Goal: Transaction & Acquisition: Purchase product/service

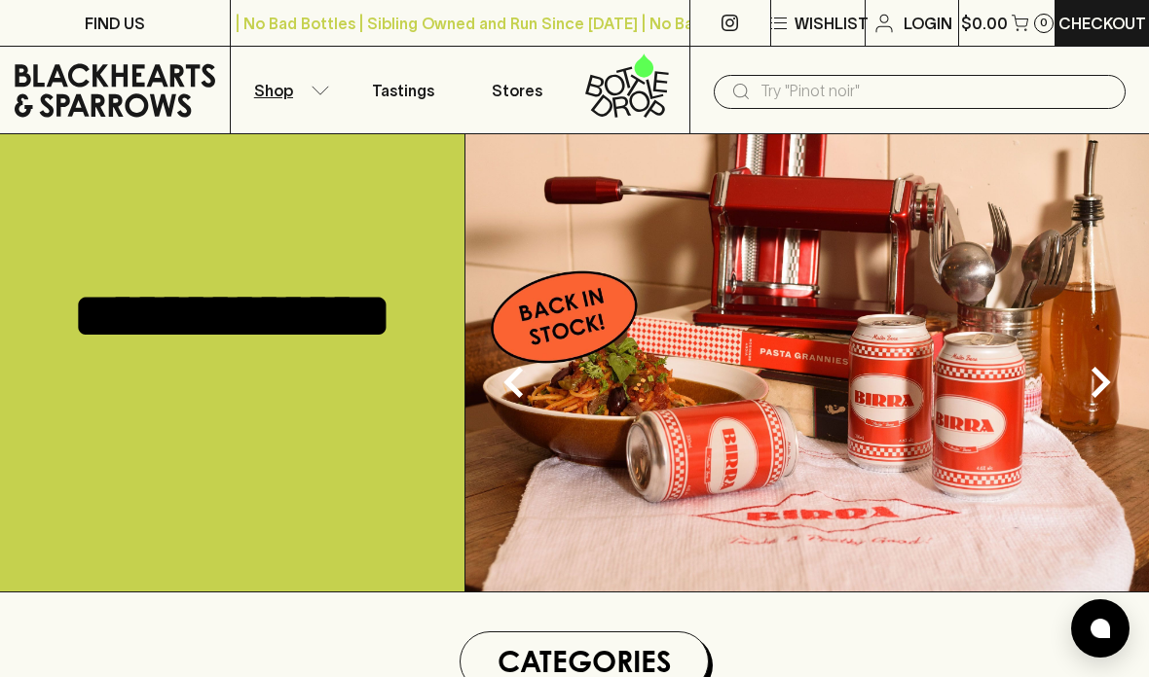
click at [322, 90] on icon "button" at bounding box center [320, 91] width 19 height 10
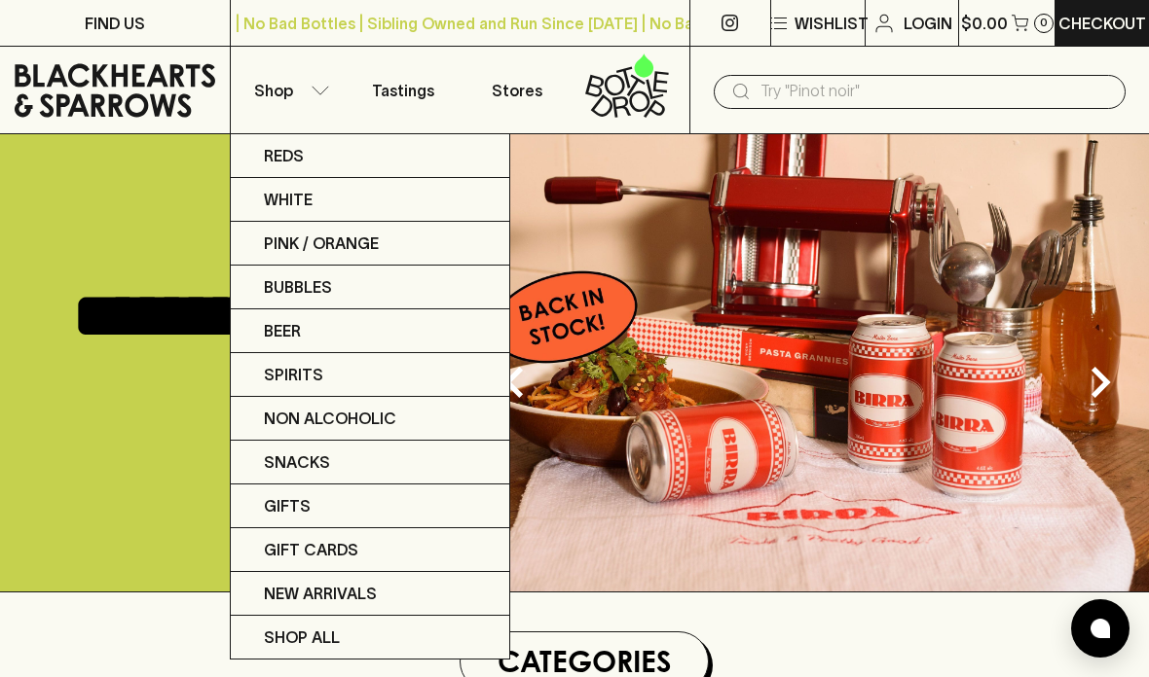
click at [310, 100] on div at bounding box center [574, 338] width 1149 height 677
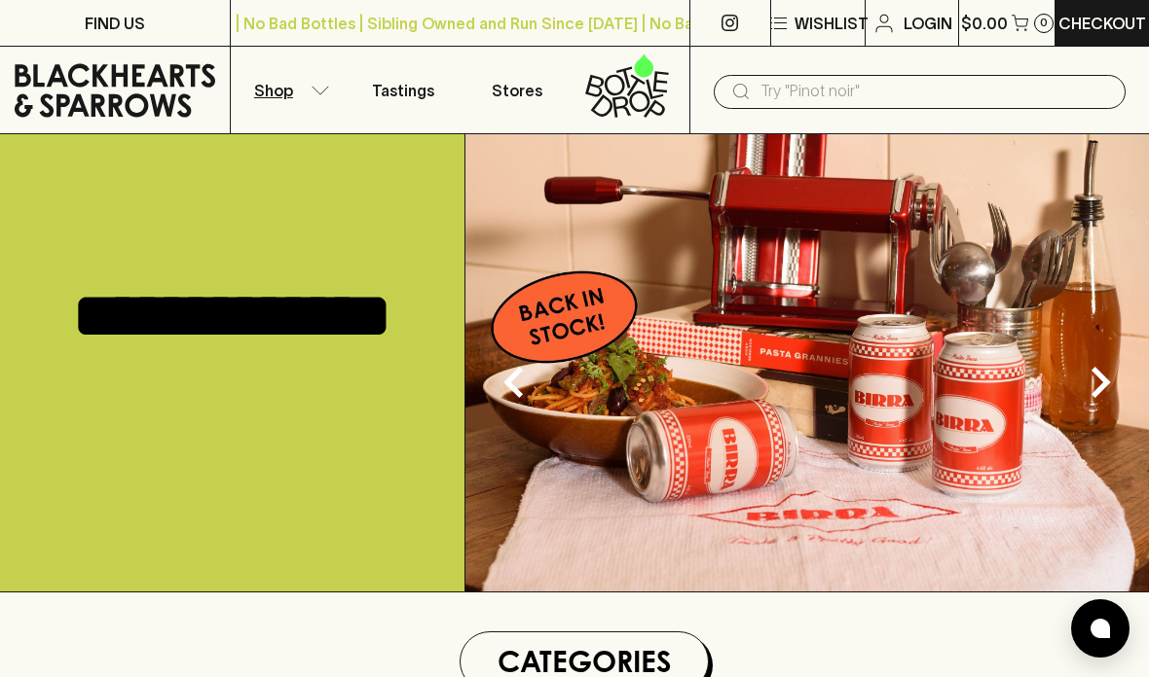
click at [313, 96] on button "Shop" at bounding box center [288, 90] width 115 height 87
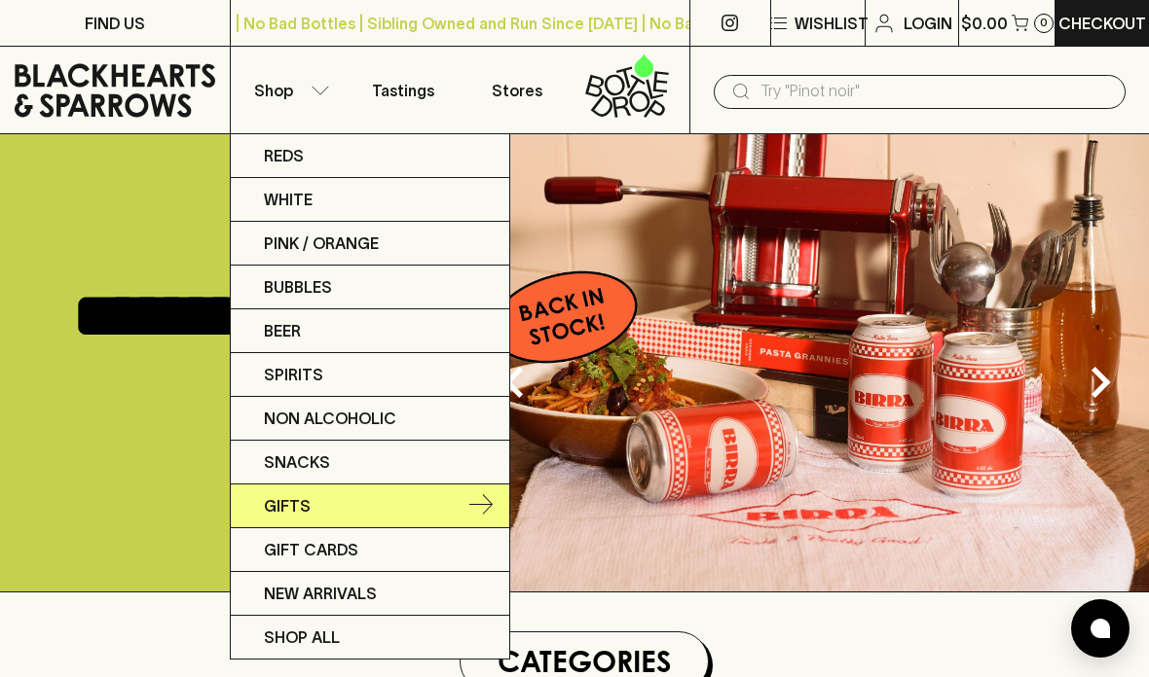
click at [311, 508] on link "Gifts" at bounding box center [370, 507] width 278 height 44
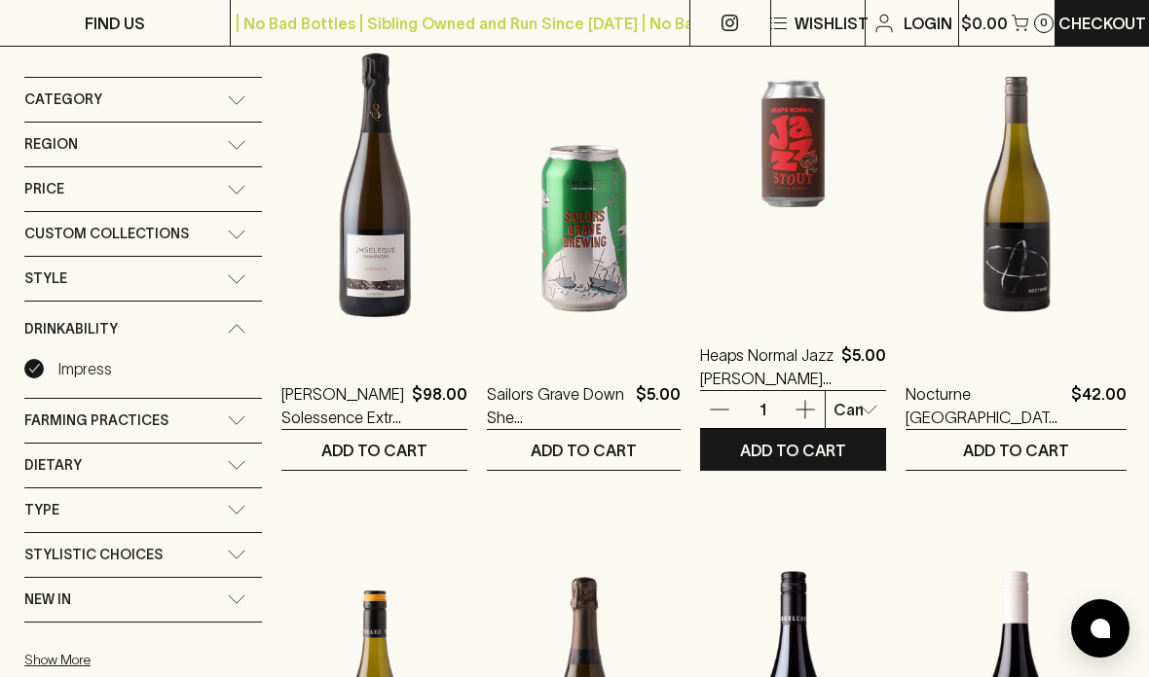
scroll to position [309, 0]
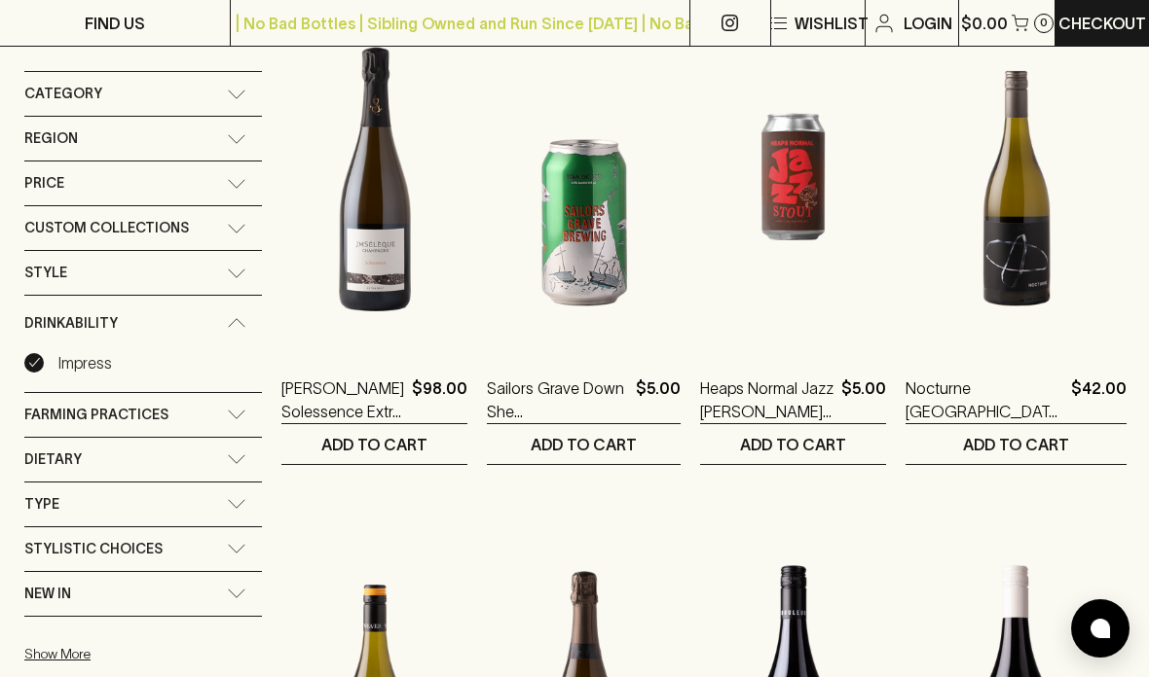
click at [228, 96] on icon at bounding box center [236, 95] width 19 height 10
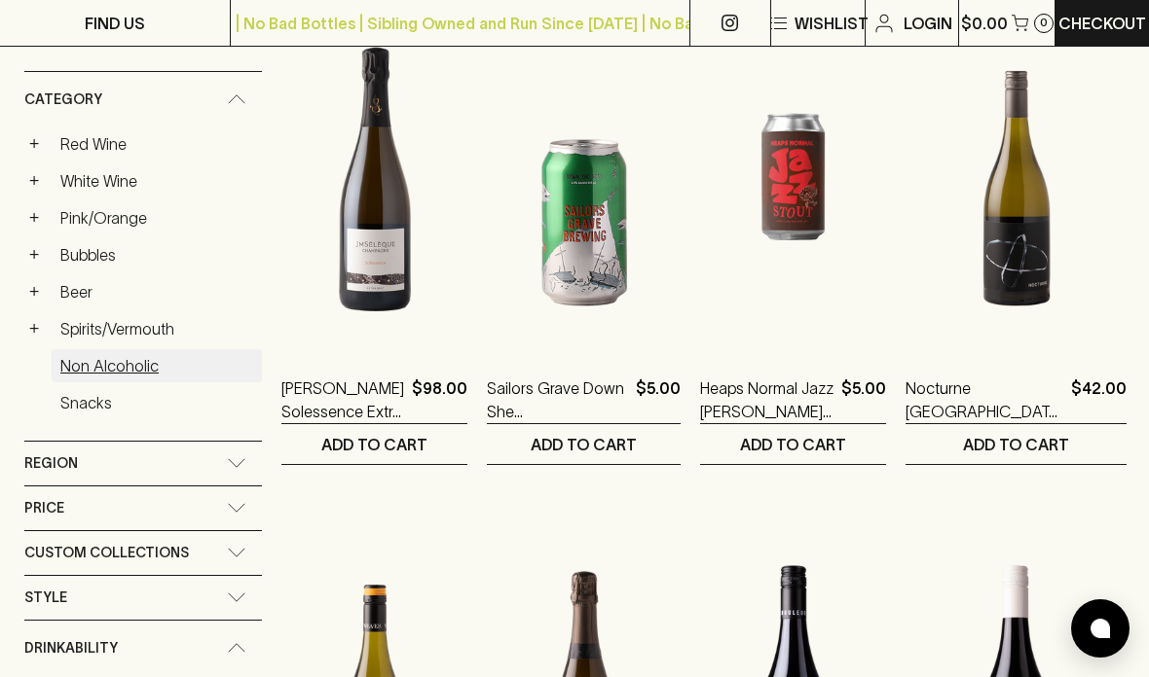
click at [98, 363] on link "Non Alcoholic" at bounding box center [157, 365] width 210 height 33
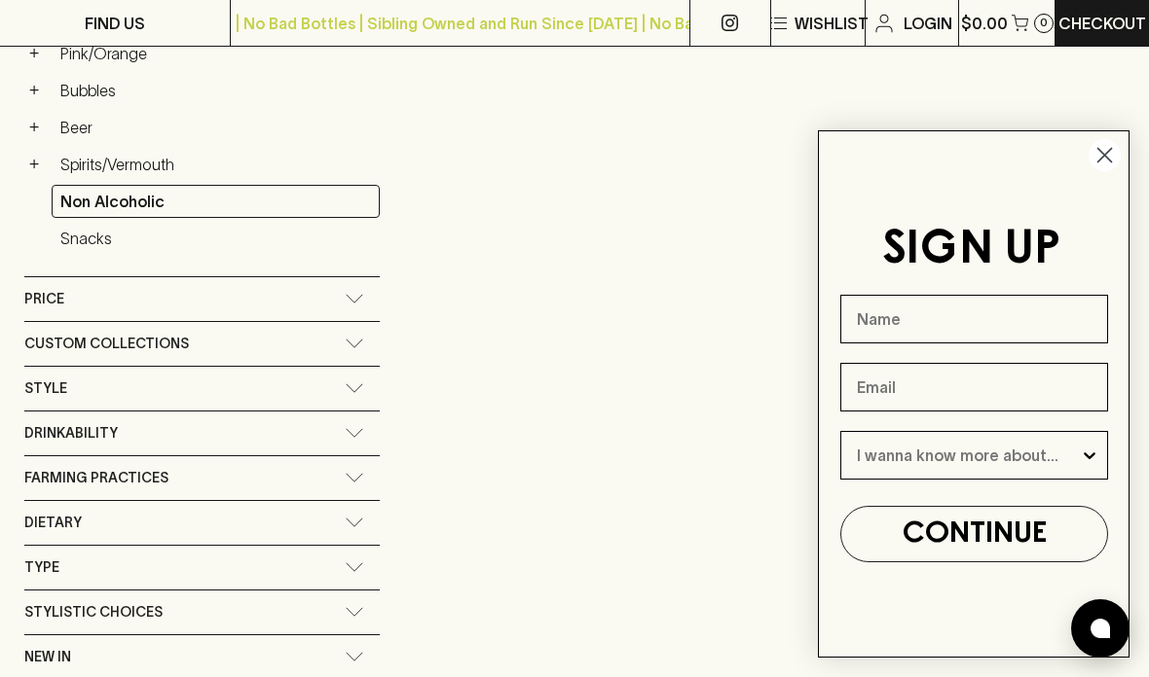
scroll to position [565, 0]
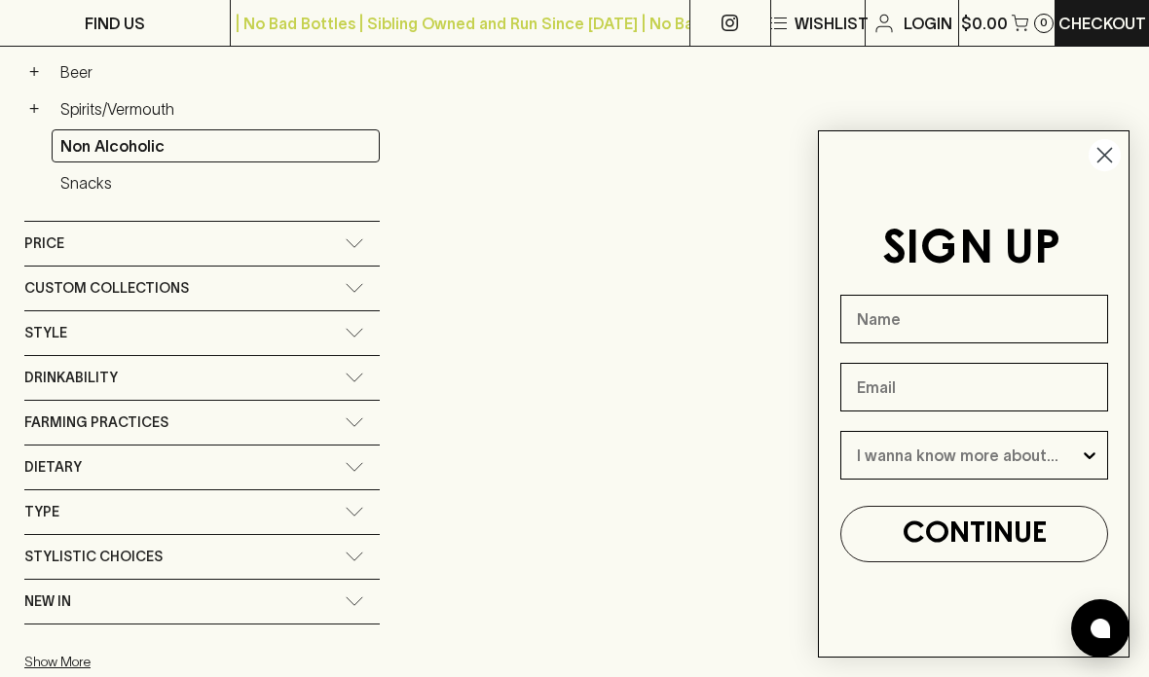
click at [1107, 171] on circle "Close dialog" at bounding box center [1104, 155] width 32 height 32
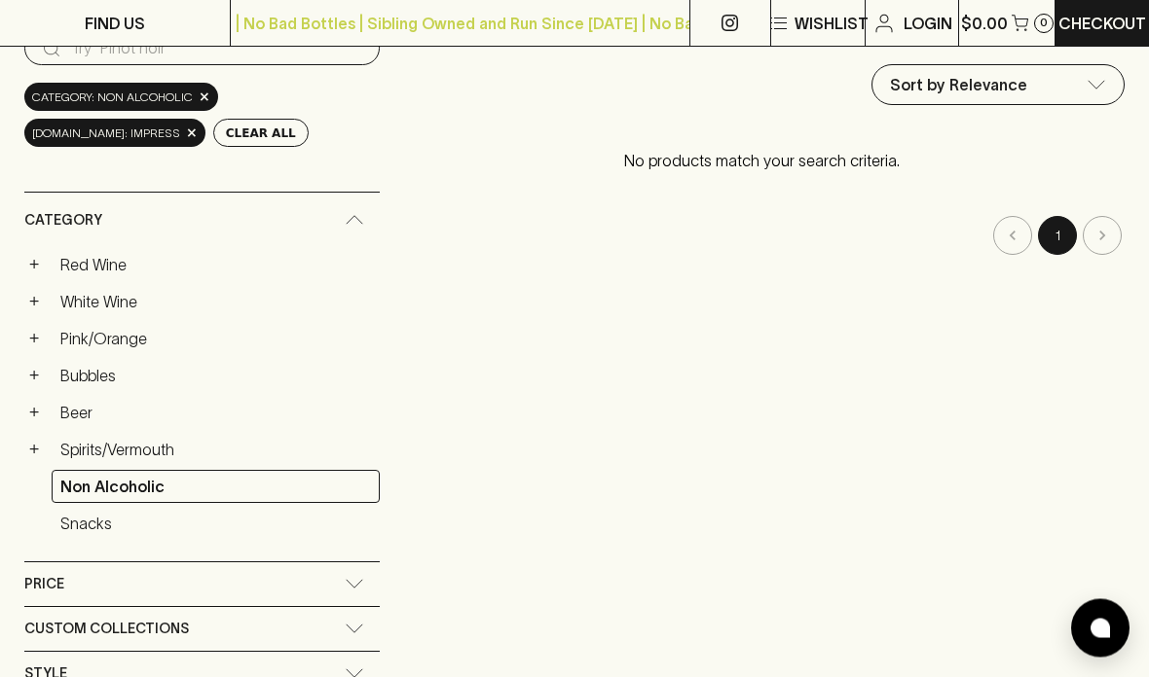
scroll to position [0, 0]
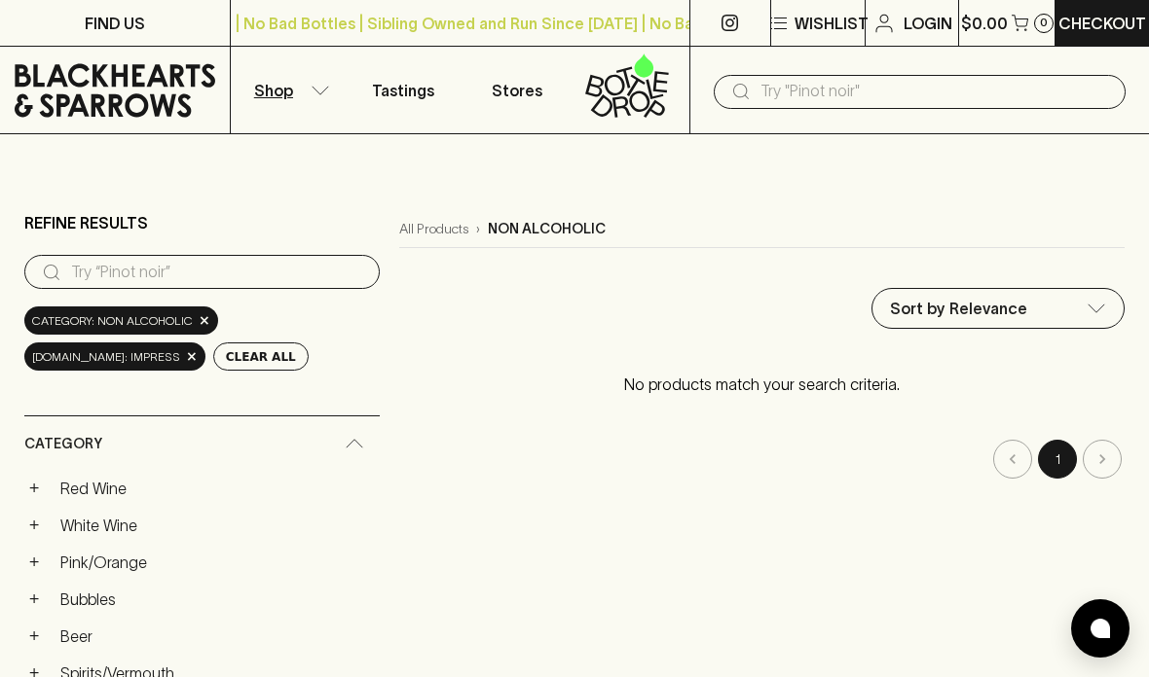
click at [308, 94] on button "Shop" at bounding box center [288, 90] width 115 height 87
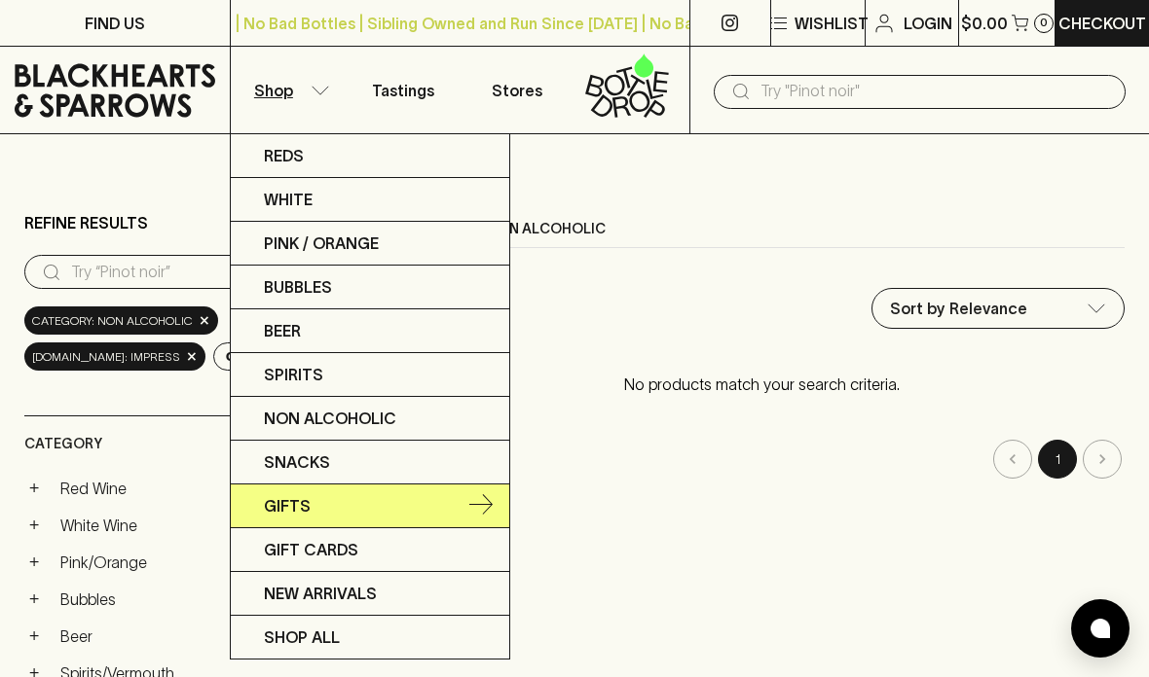
click at [494, 507] on link "Gifts" at bounding box center [370, 507] width 278 height 44
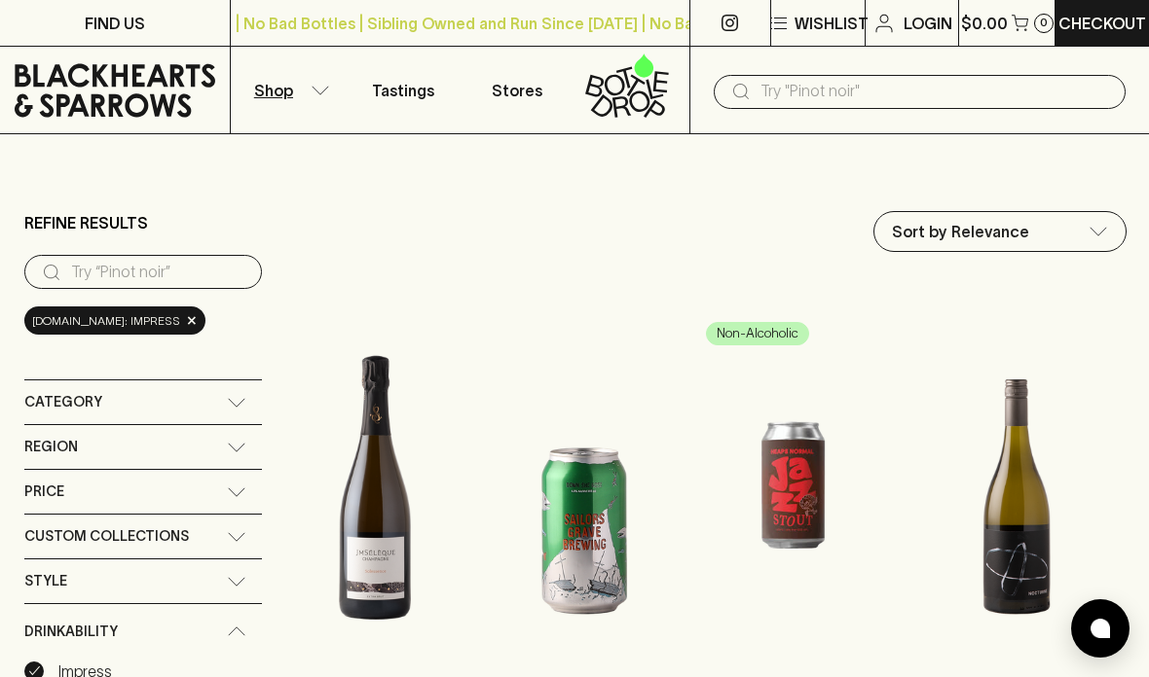
click at [314, 96] on button "Shop" at bounding box center [288, 90] width 115 height 87
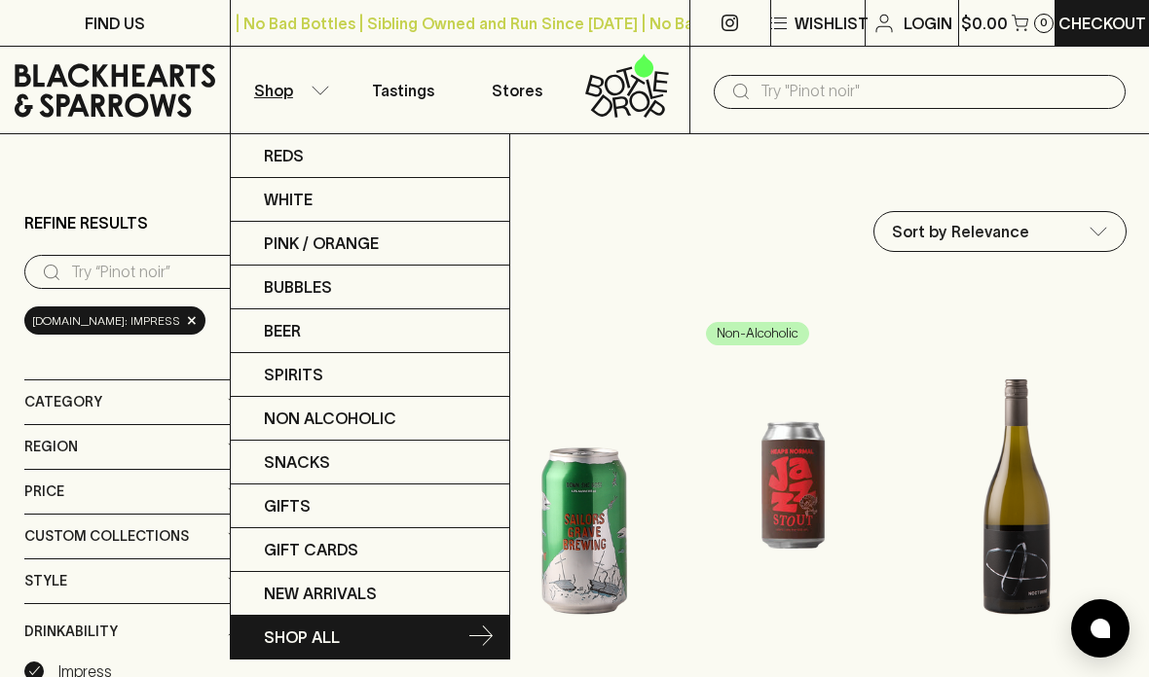
click at [311, 627] on p "SHOP ALL" at bounding box center [302, 637] width 76 height 23
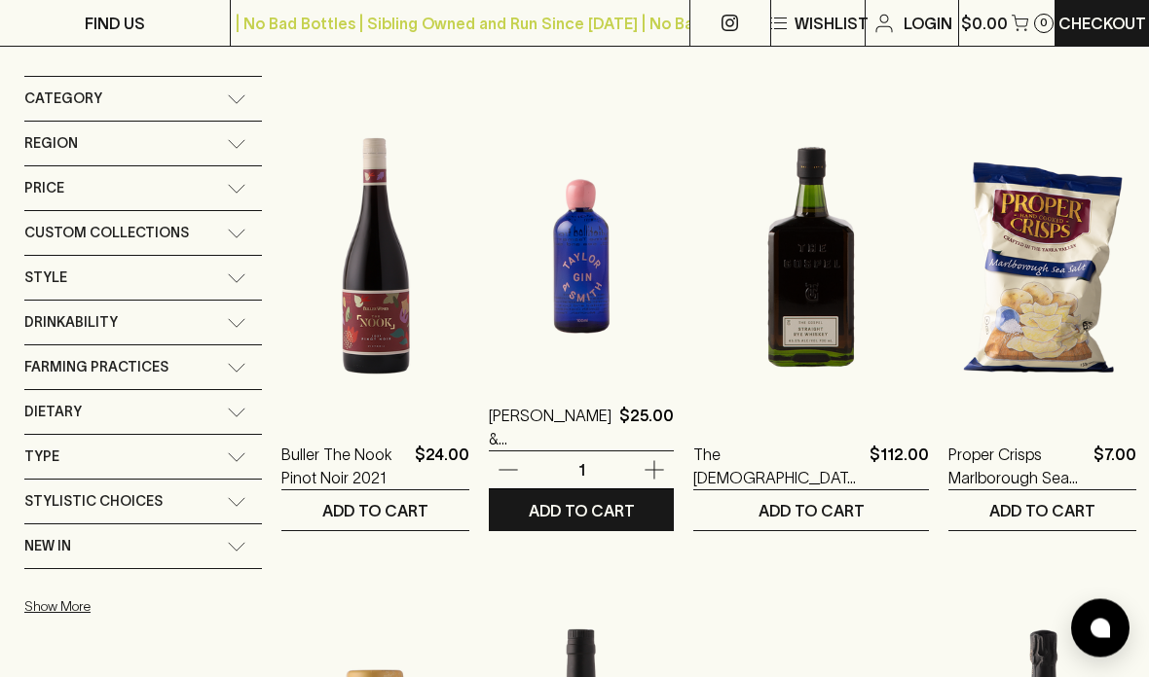
scroll to position [198, 0]
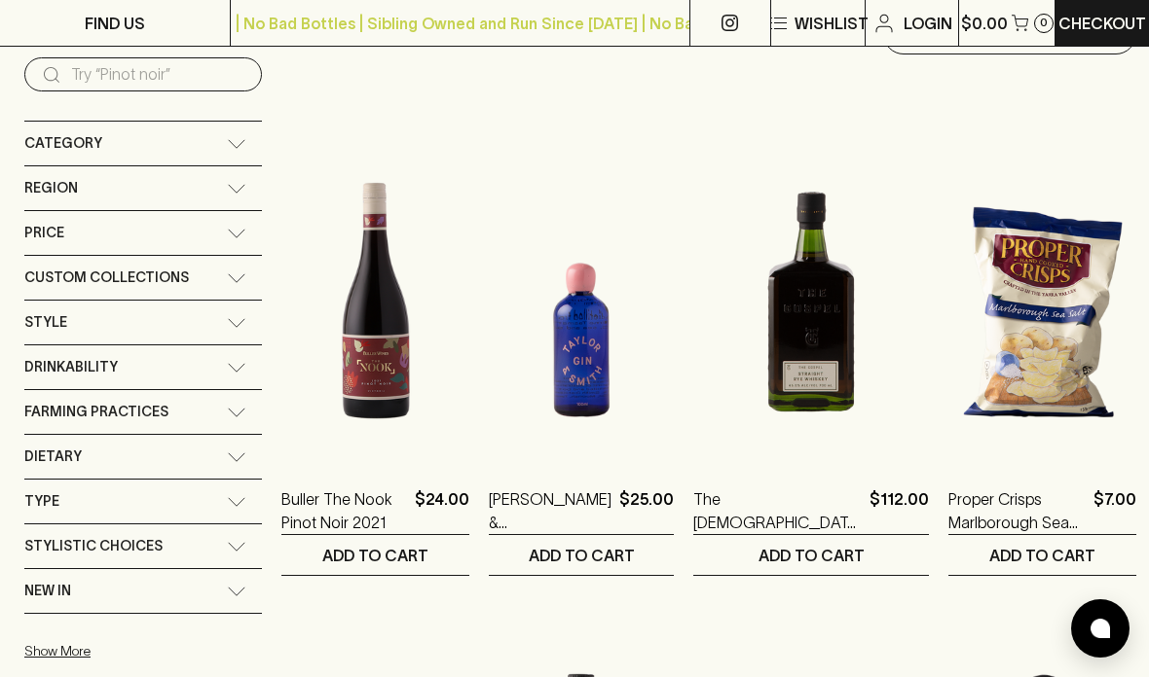
click at [246, 139] on div "Category" at bounding box center [143, 144] width 238 height 44
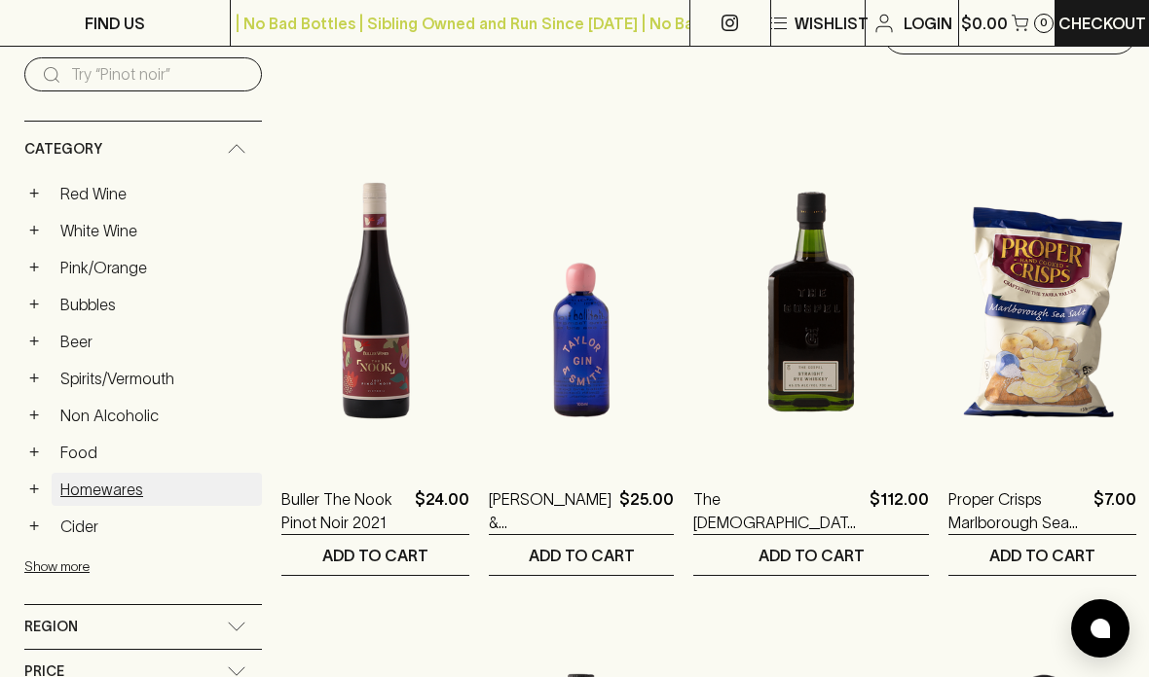
click at [77, 490] on link "Homewares" at bounding box center [157, 489] width 210 height 33
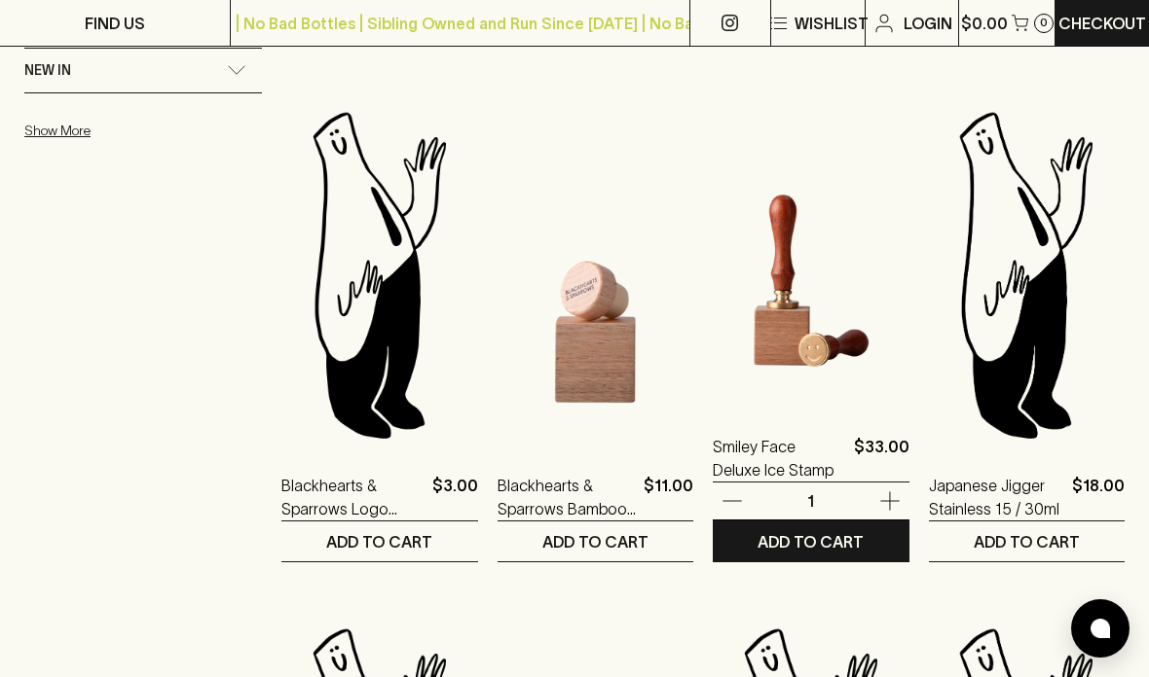
scroll to position [1324, 0]
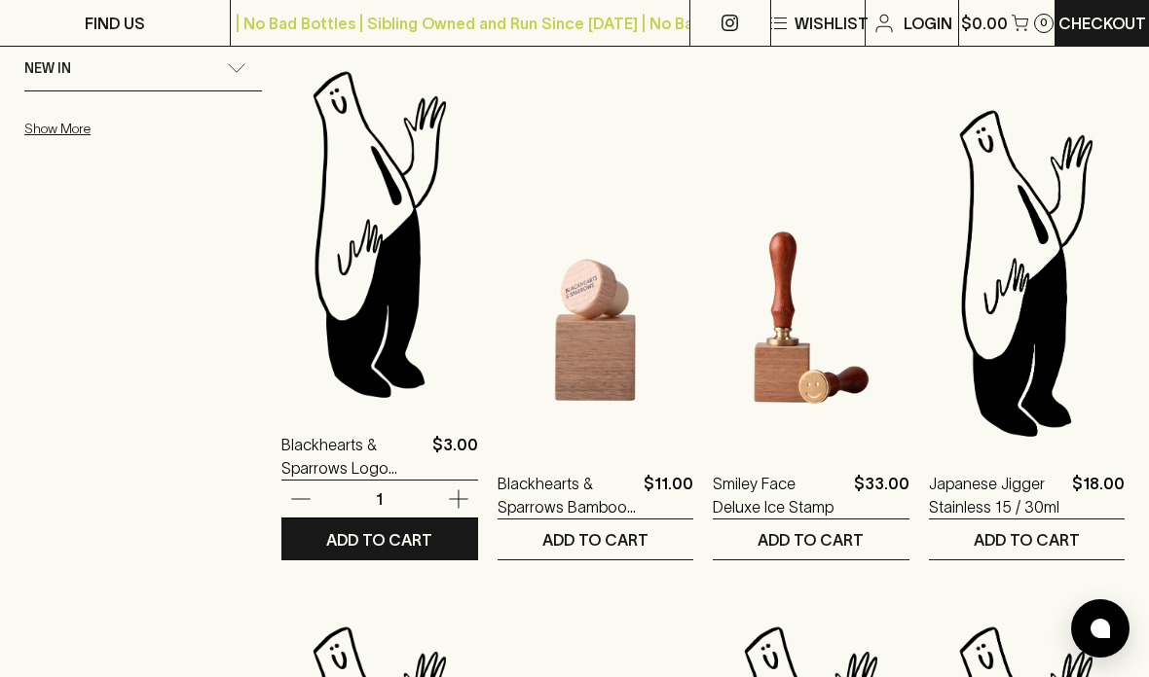
click at [373, 159] on img at bounding box center [379, 233] width 197 height 341
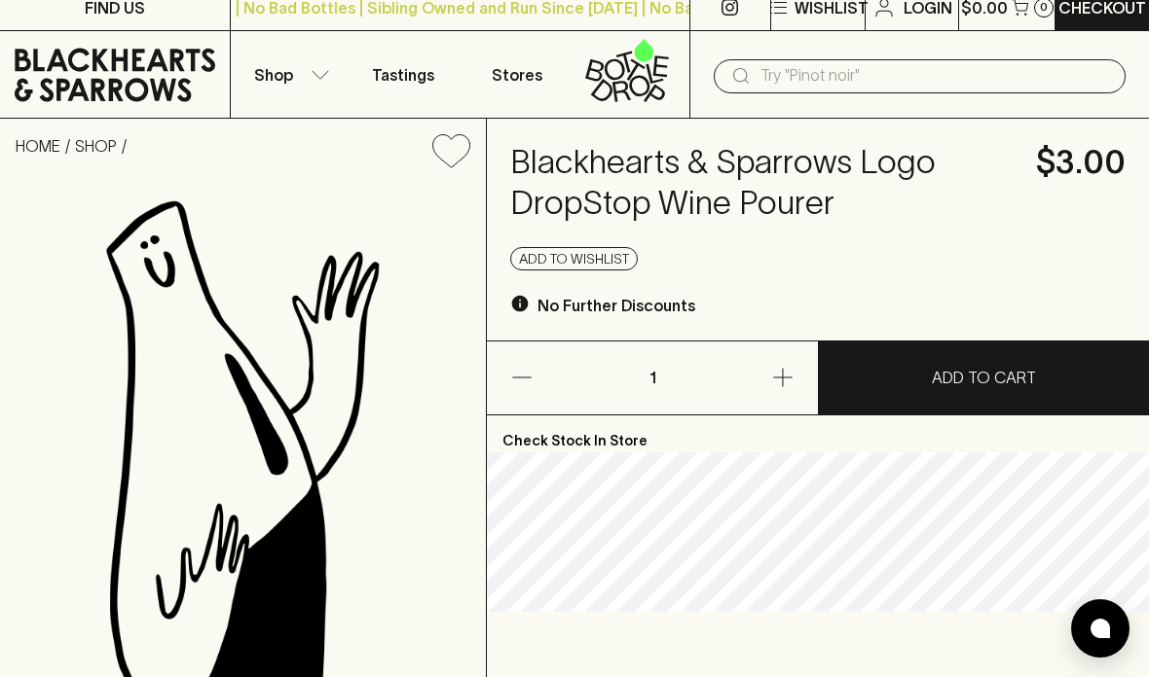
scroll to position [14, 0]
